Goal: Information Seeking & Learning: Understand process/instructions

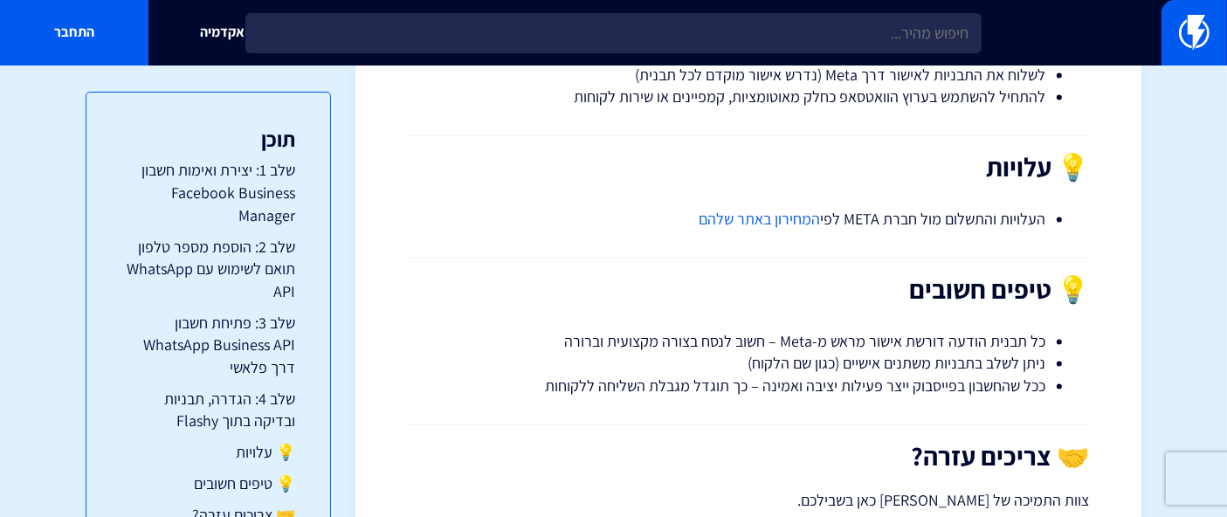
scroll to position [3342, 0]
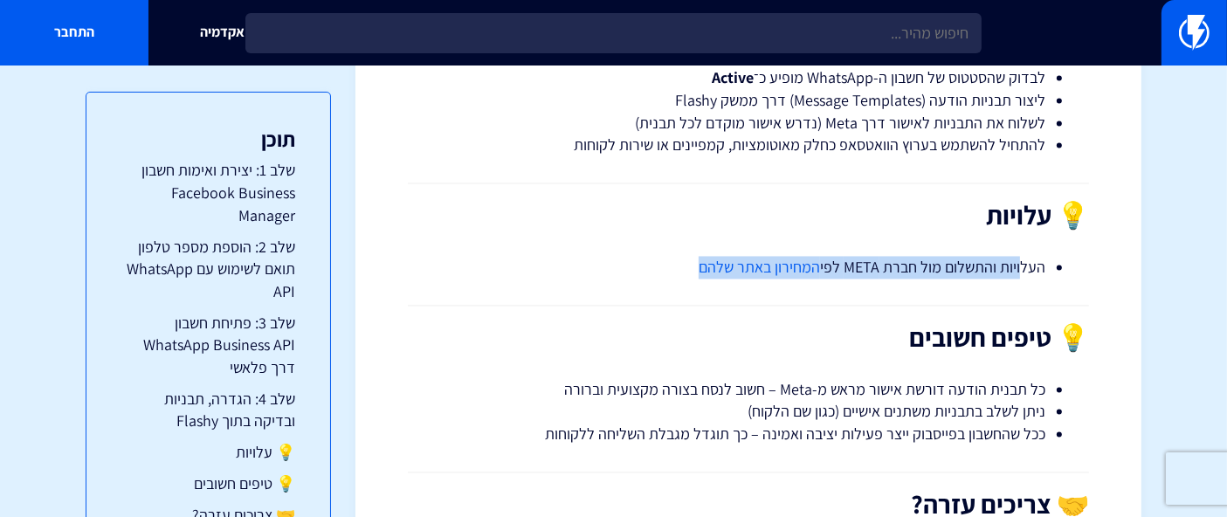
drag, startPoint x: 1025, startPoint y: 265, endPoint x: 688, endPoint y: 277, distance: 337.2
click at [685, 275] on li "העלויות והתשלום [PERSON_NAME] חברת META לפי המחירון באתר שלהם" at bounding box center [748, 267] width 594 height 23
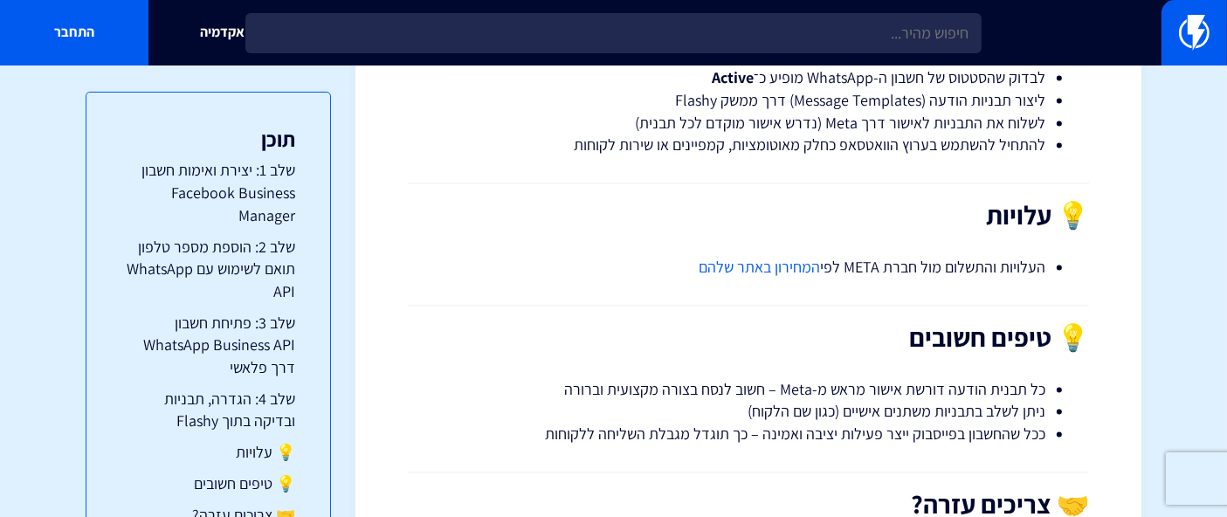
click at [755, 211] on h2 "💡 עלויות" at bounding box center [748, 215] width 681 height 29
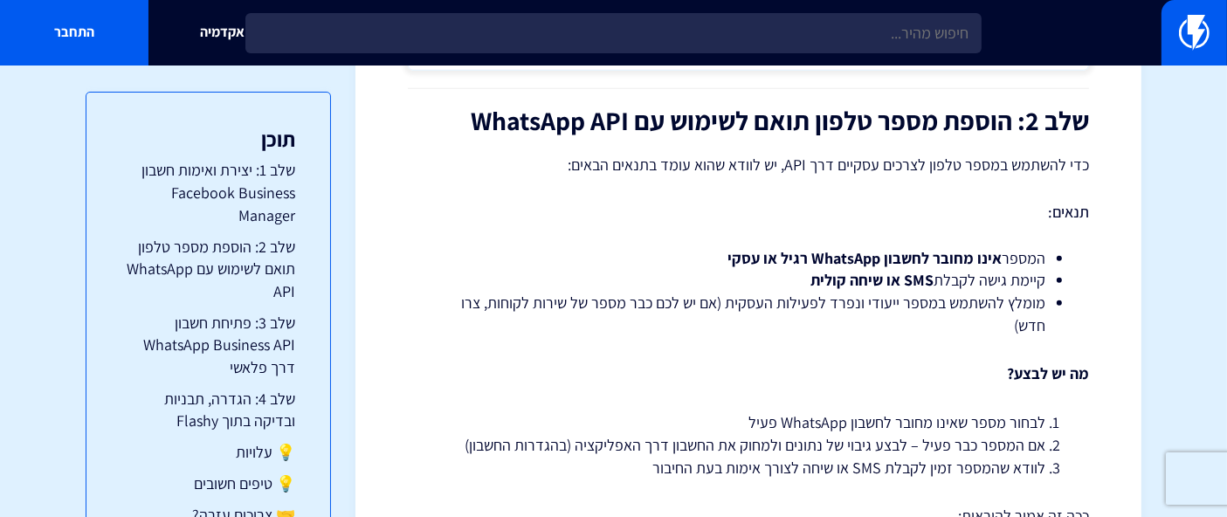
scroll to position [1940, 0]
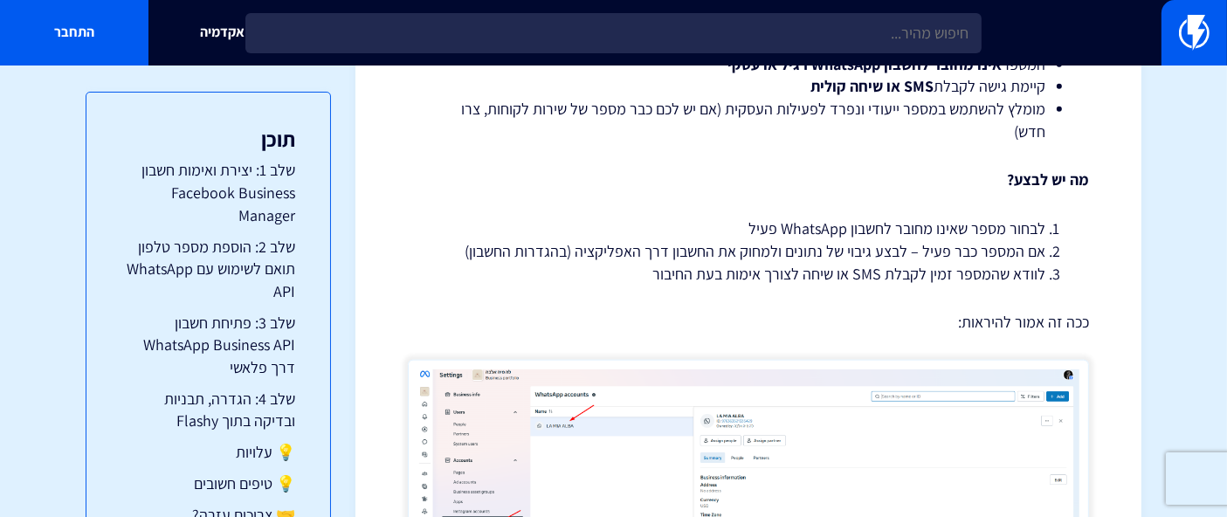
drag, startPoint x: 735, startPoint y: 195, endPoint x: 825, endPoint y: 2, distance: 212.9
click at [735, 195] on div "מדריך התחברות ל-WhatsApp Business API דרך פלאשי בעידן שבו [PERSON_NAME] הפך לער…" at bounding box center [748, 127] width 681 height 3768
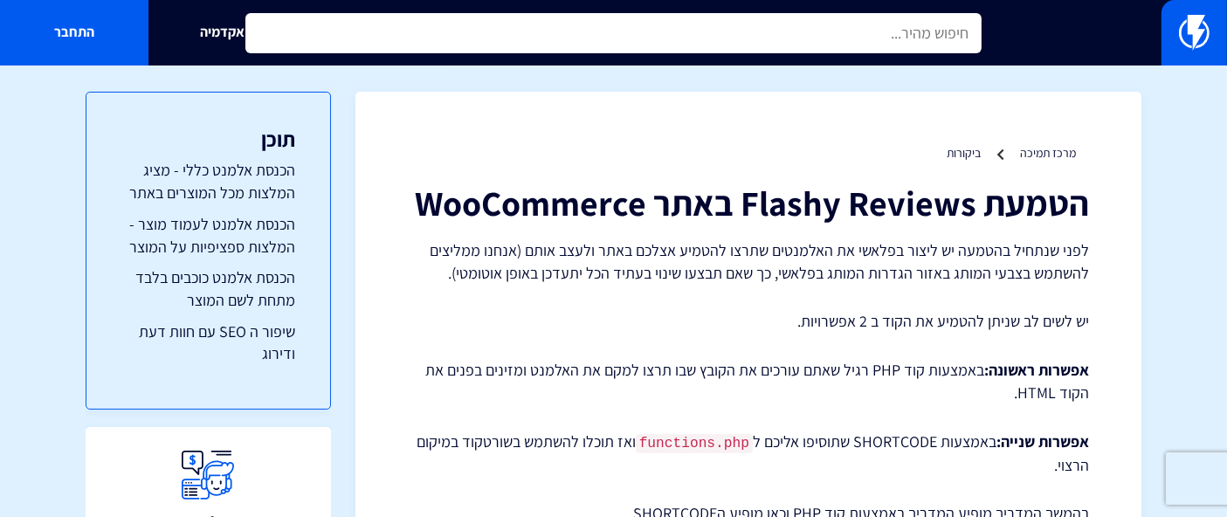
click at [748, 32] on input "text" at bounding box center [613, 33] width 736 height 40
type input "A"
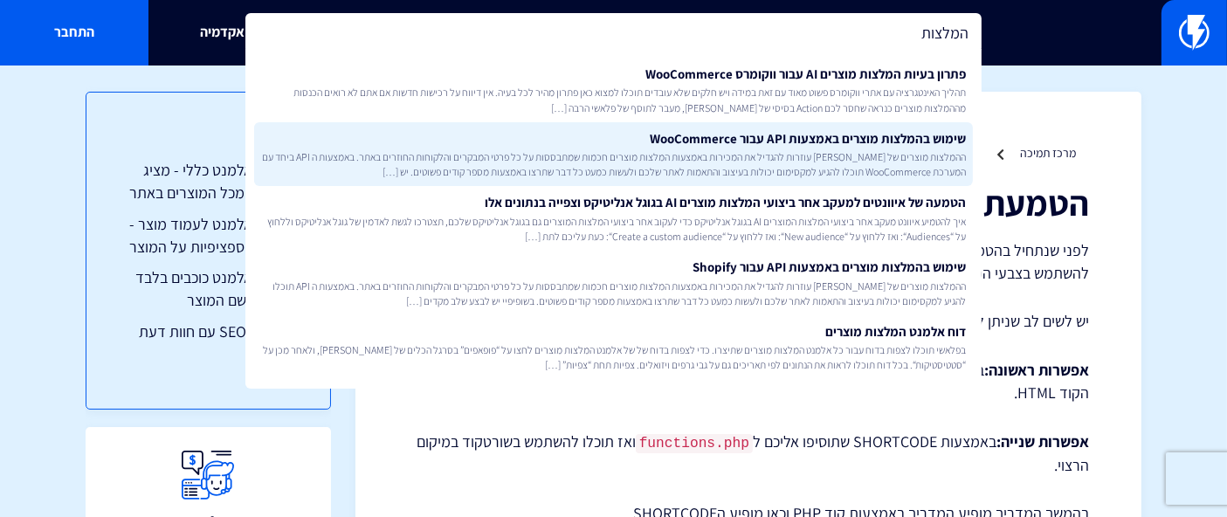
type input "המלצות"
click at [864, 158] on span "ההמלצות מוצרים של [PERSON_NAME] עוזרות להגדיל את המכירות באמצעות המלצות מוצרים …" at bounding box center [613, 164] width 705 height 30
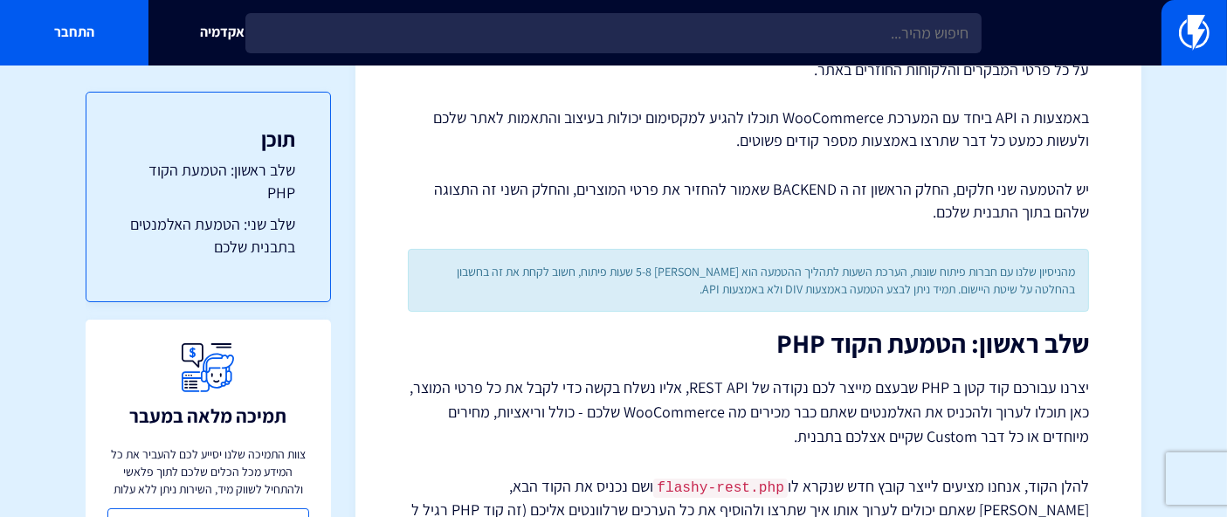
scroll to position [291, 0]
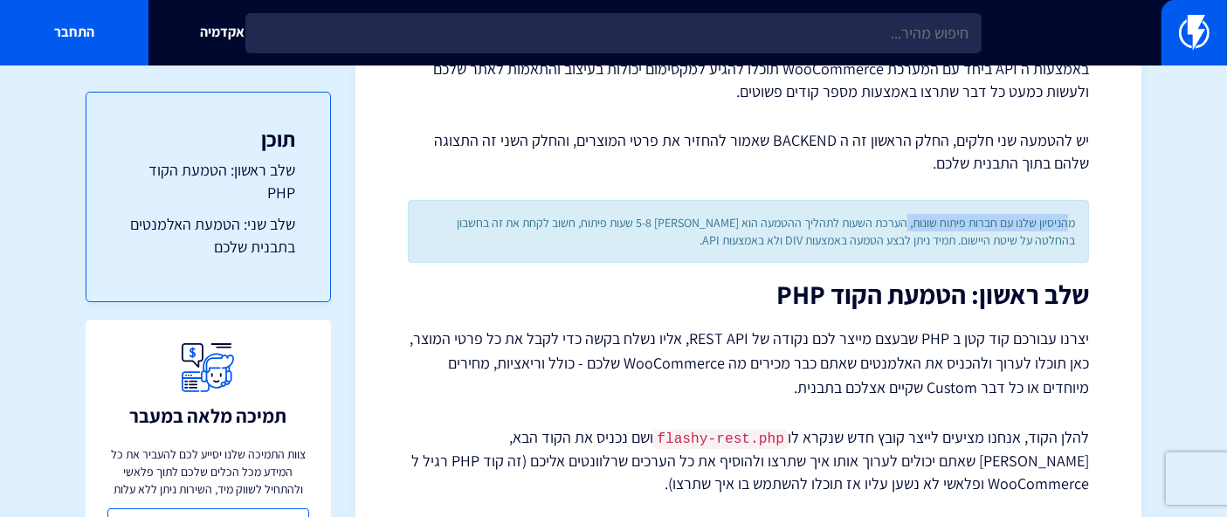
drag, startPoint x: 1067, startPoint y: 223, endPoint x: 897, endPoint y: 225, distance: 169.4
click at [905, 224] on div "מהניסיון שלנו עם חברות פיתוח שונות, הערכת השעות לתהליך ההטמעה הוא [PERSON_NAME]…" at bounding box center [748, 231] width 681 height 63
click at [877, 227] on div "מהניסיון שלנו עם חברות פיתוח שונות, הערכת השעות לתהליך ההטמעה הוא [PERSON_NAME]…" at bounding box center [748, 231] width 681 height 63
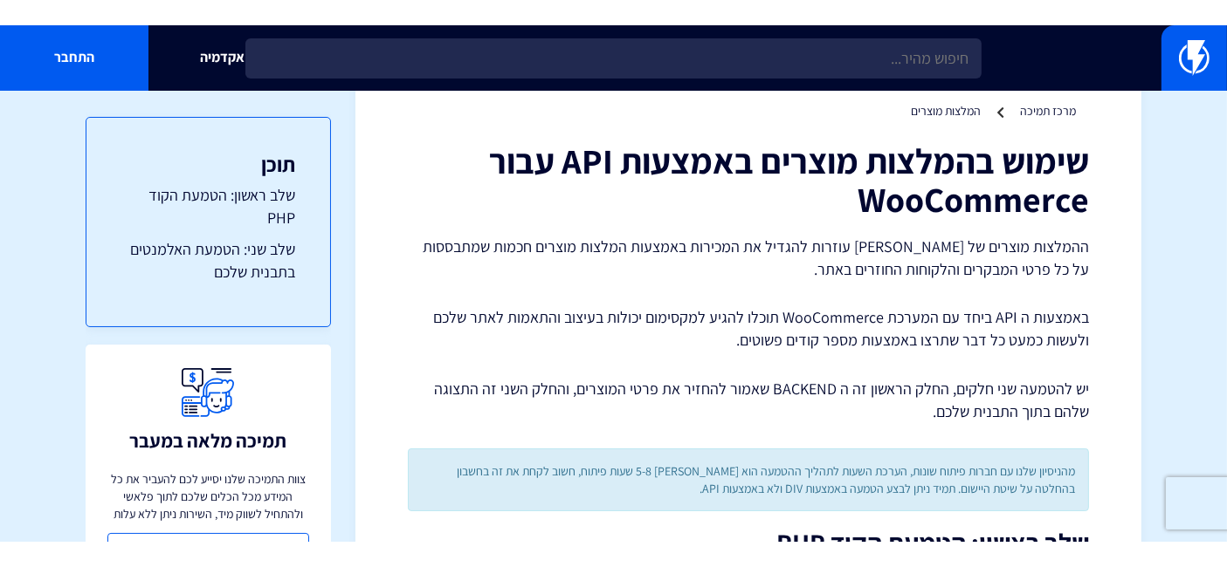
scroll to position [0, 0]
